Goal: Find specific page/section: Find specific page/section

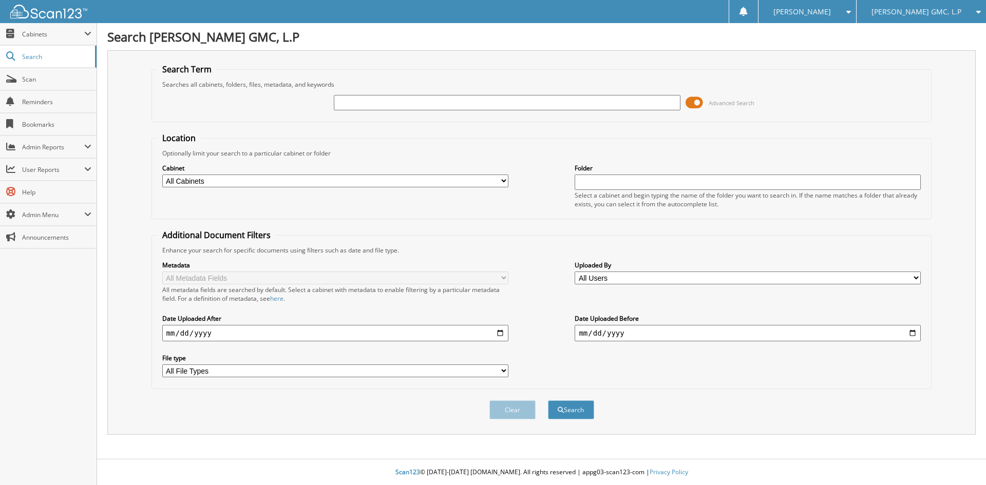
click at [918, 9] on span "[PERSON_NAME] GMC, L.P" at bounding box center [916, 12] width 90 height 6
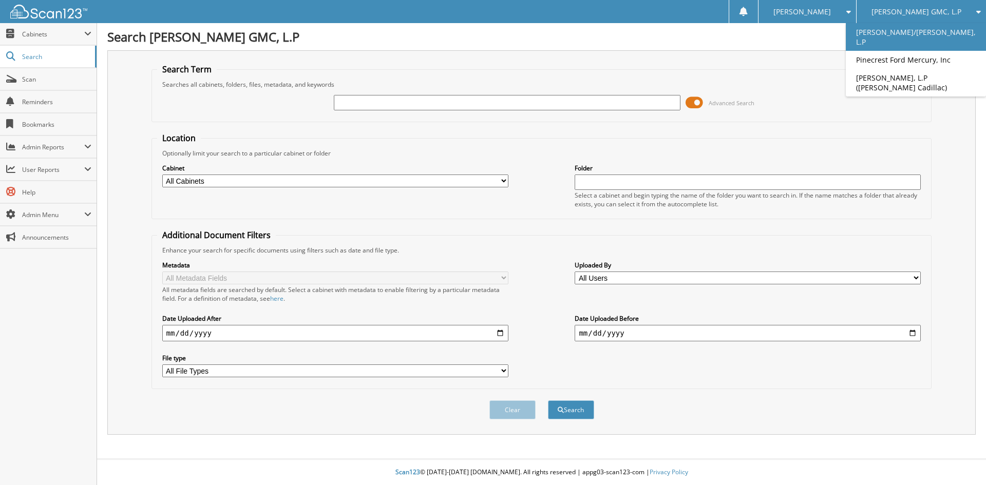
click at [902, 31] on link "[PERSON_NAME]/[PERSON_NAME], L.P" at bounding box center [916, 37] width 140 height 28
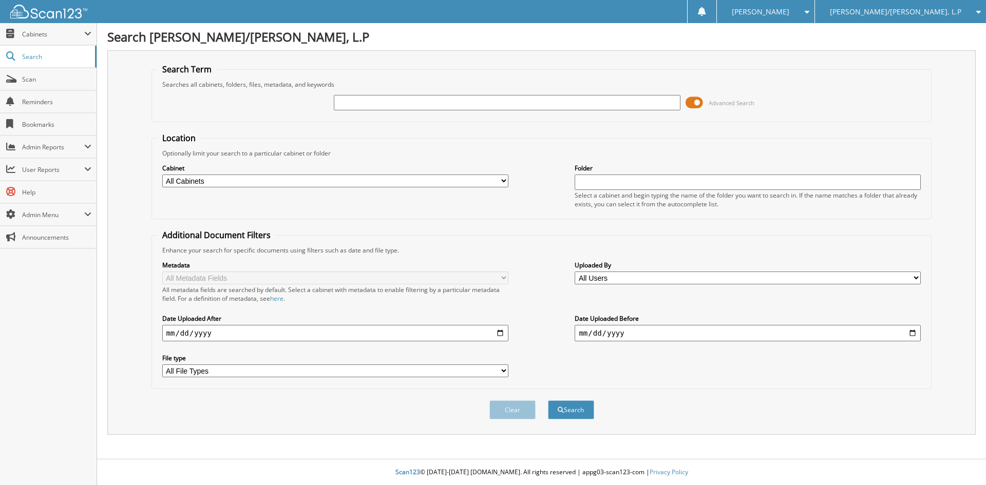
click at [349, 103] on input "text" at bounding box center [507, 102] width 346 height 15
type input "86085"
click at [548, 401] on button "Search" at bounding box center [571, 410] width 46 height 19
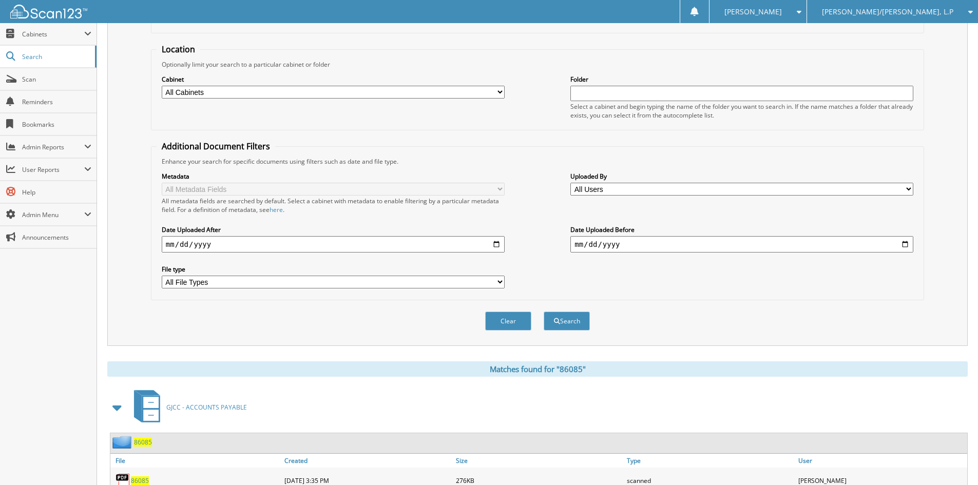
scroll to position [146, 0]
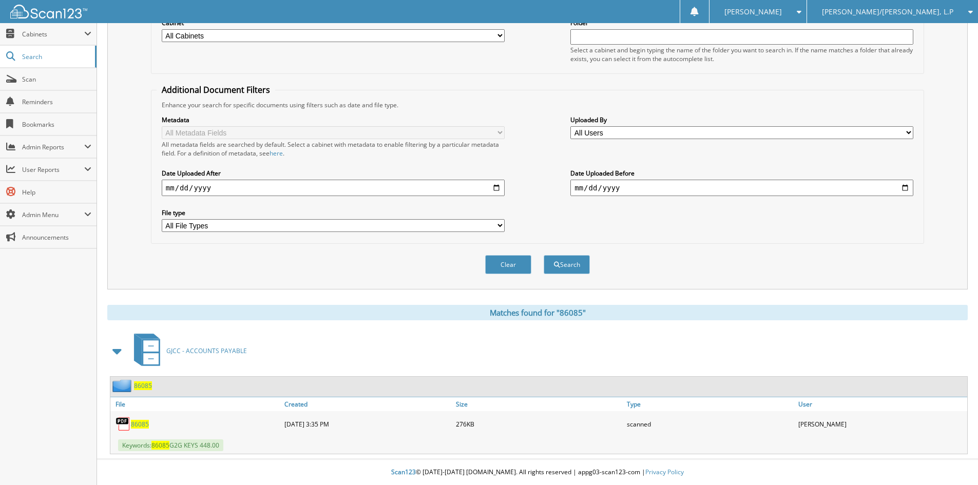
click at [139, 424] on span "86085" at bounding box center [140, 424] width 18 height 9
